Goal: Check status: Check status

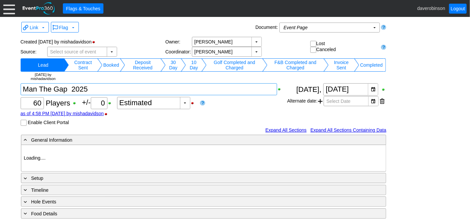
click at [104, 87] on textarea at bounding box center [149, 89] width 257 height 12
type textarea "Man The Gap 2025"
type input "Heritage Pointe Golf Club"
type input "Corporate Tournament"
type input "Scramble"
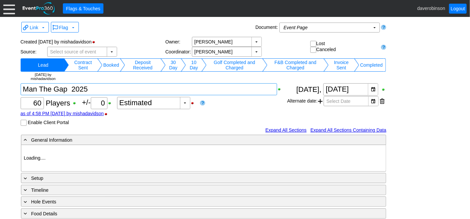
type input "Shotgun"
type input "White"
type input "1124556"
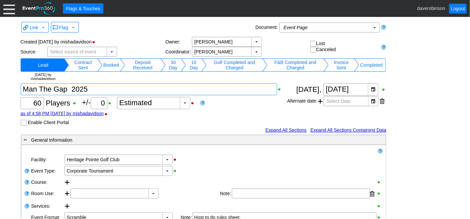
type textarea "Man The Gap 2025 >"
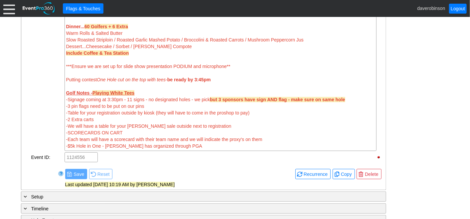
scroll to position [398, 0]
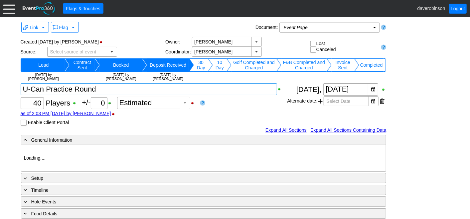
type input "Heritage Pointe Golf Club"
type input "Small Group Booking"
type input "Single Tee"
type input "1140070"
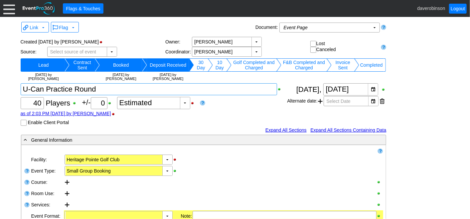
click at [121, 92] on textarea at bounding box center [149, 89] width 257 height 12
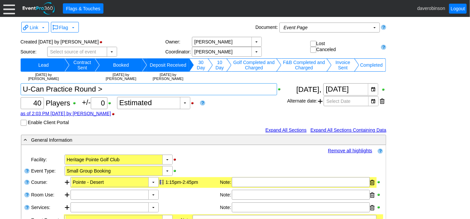
type textarea "U-Can Practice Round >"
click at [235, 102] on div "Χ 40 Players +/- Χ 0 ▼ Χ Estimated as of 2:03 PM on Saturday, 4/12/2025 by dave…" at bounding box center [154, 104] width 267 height 43
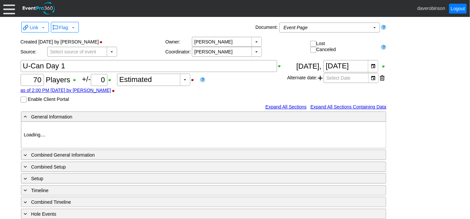
type input "Heritage Pointe Golf Club"
type input "Corporate Tournament"
type input "X Over"
type input "1140067"
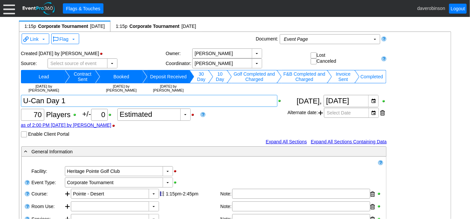
click at [80, 98] on textarea at bounding box center [149, 101] width 257 height 12
type textarea "U-Can Day 1 >"
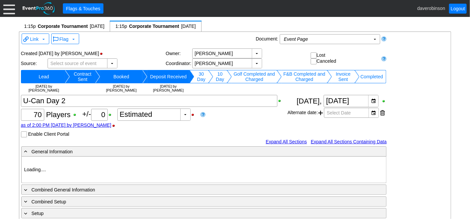
type input "Heritage Pointe Golf Club"
type input "Corporate Tournament"
type input "X Over"
type input "1140069"
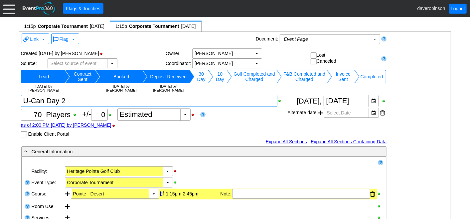
click at [79, 102] on textarea at bounding box center [149, 101] width 257 height 12
type textarea "U-Can Day 2 >"
click at [258, 126] on div "as of 2:00 PM on Saturday, 4/12/2025 by daverobinson" at bounding box center [154, 125] width 267 height 5
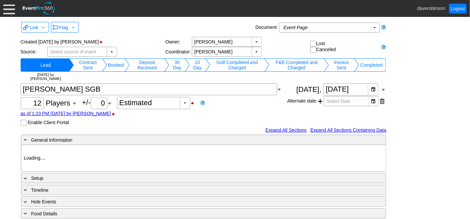
type input "Heritage Pointe Golf Club"
type input "Small Group Booking"
type input "1185557"
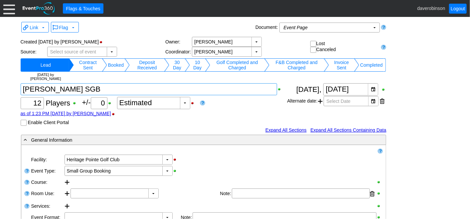
click at [98, 93] on textarea at bounding box center [149, 89] width 257 height 12
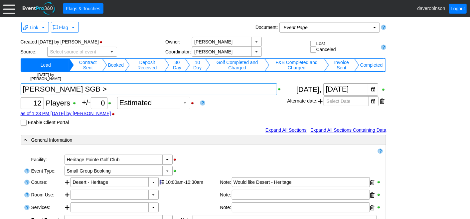
type textarea "Craig Taylor SGB >"
click at [236, 112] on div "as of 1:23 PM on Thursday, 7/17/2025 by daverobinson" at bounding box center [154, 113] width 267 height 5
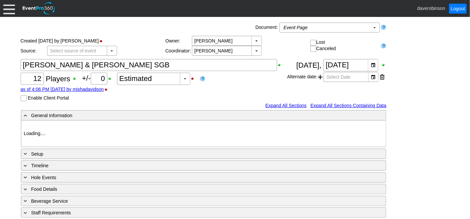
type input "Heritage Pointe Golf Club"
type input "1156415"
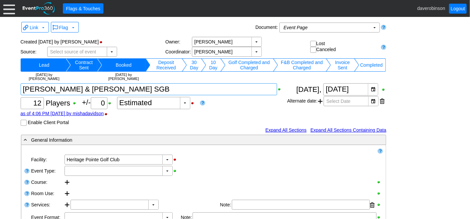
click at [94, 89] on textarea at bounding box center [149, 89] width 257 height 12
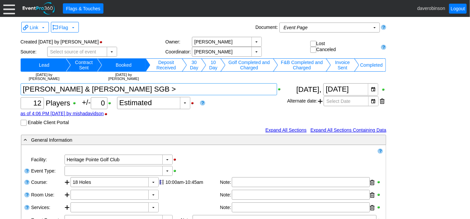
type textarea "Brian & Taylor SGB >"
click at [262, 101] on div "Χ 12 Players +/- Χ 0 ▼ Χ Estimated as of 4:06 PM on Wednesday, 7/30/2025 by mis…" at bounding box center [154, 104] width 267 height 43
